Goal: Communication & Community: Participate in discussion

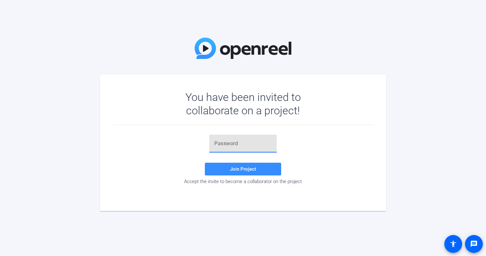
click at [224, 140] on input "text" at bounding box center [242, 144] width 57 height 8
paste input "{vf!rJ"
type input "{vf!rJ"
click at [245, 169] on span "Join Project" at bounding box center [243, 169] width 26 height 6
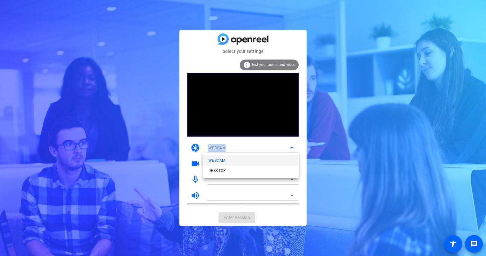
drag, startPoint x: 215, startPoint y: 142, endPoint x: 227, endPoint y: 142, distance: 12.1
click at [225, 142] on div at bounding box center [243, 128] width 486 height 256
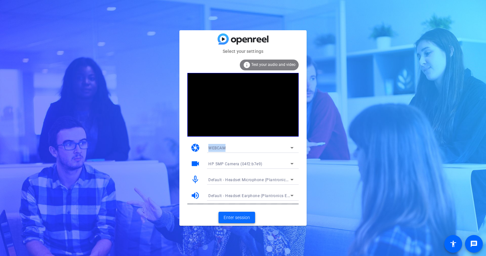
click at [230, 217] on span "Enter session" at bounding box center [237, 217] width 26 height 7
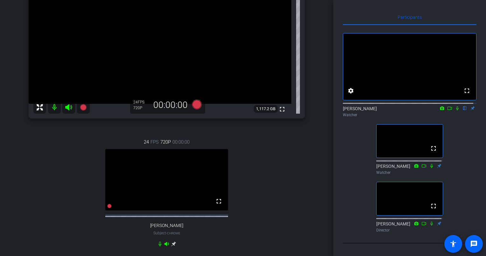
scroll to position [62, 0]
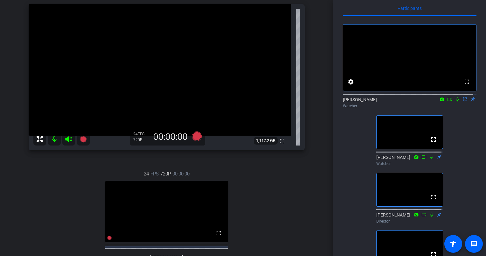
click at [455, 101] on icon at bounding box center [457, 99] width 5 height 4
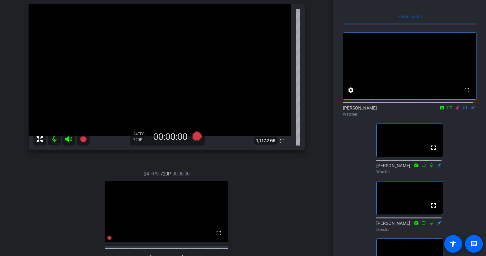
scroll to position [0, 0]
click at [456, 110] on icon at bounding box center [457, 108] width 3 height 4
click at [455, 110] on icon at bounding box center [457, 108] width 5 height 4
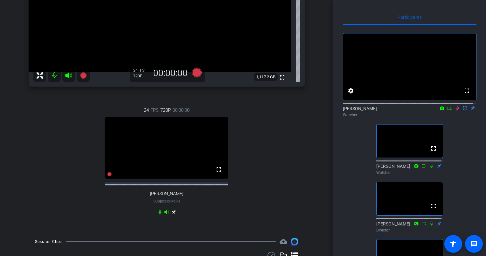
scroll to position [62, 0]
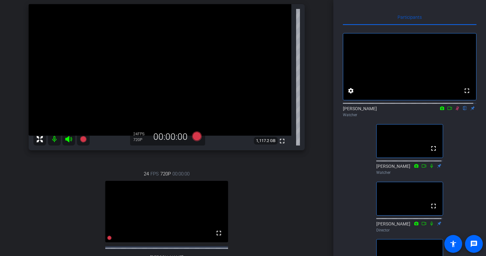
click at [447, 110] on icon at bounding box center [449, 108] width 5 height 4
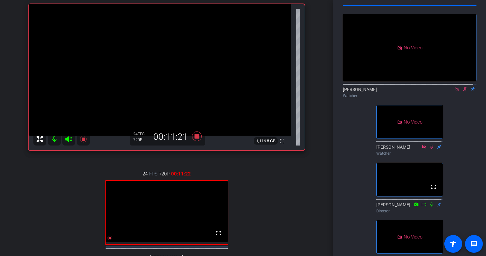
scroll to position [0, 0]
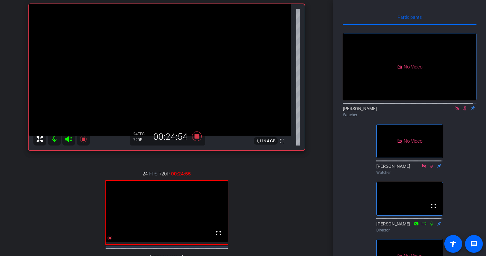
click at [455, 110] on icon at bounding box center [456, 107] width 3 height 3
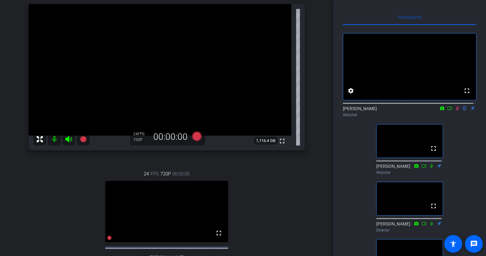
click at [455, 110] on icon at bounding box center [457, 108] width 5 height 4
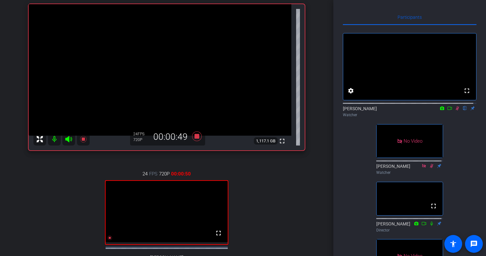
click at [447, 110] on icon at bounding box center [449, 108] width 5 height 4
click at [455, 110] on icon at bounding box center [457, 108] width 5 height 4
click at [454, 111] on mat-icon at bounding box center [457, 108] width 8 height 6
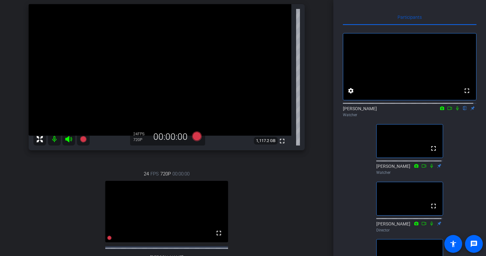
click at [455, 110] on icon at bounding box center [457, 108] width 5 height 4
click at [447, 110] on icon at bounding box center [449, 108] width 5 height 4
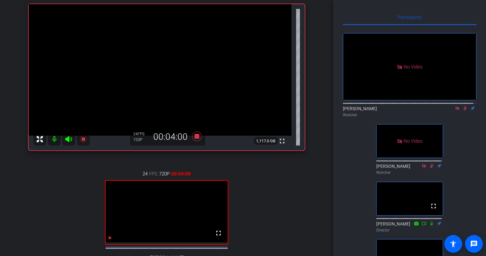
click at [455, 110] on icon at bounding box center [457, 108] width 5 height 4
